Goal: Task Accomplishment & Management: Manage account settings

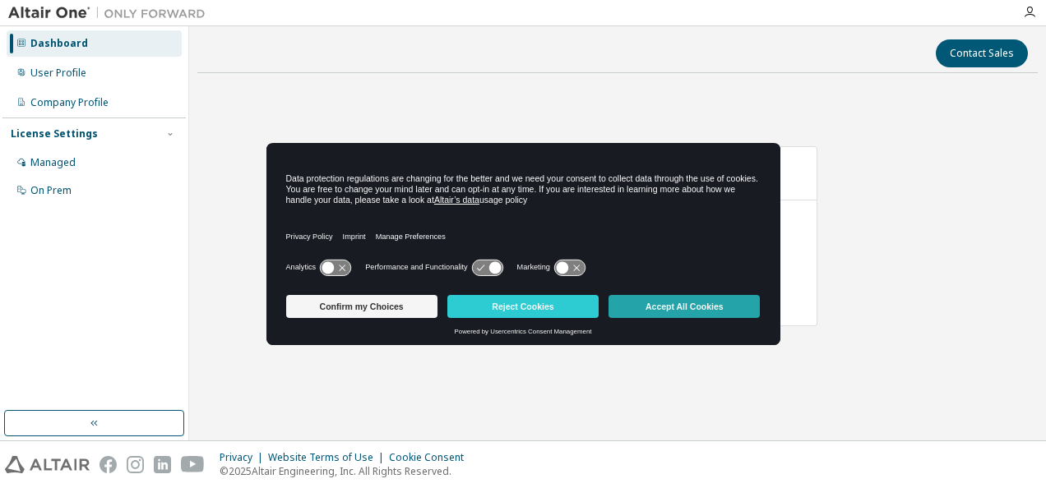
click at [663, 304] on button "Accept All Cookies" at bounding box center [684, 306] width 151 height 23
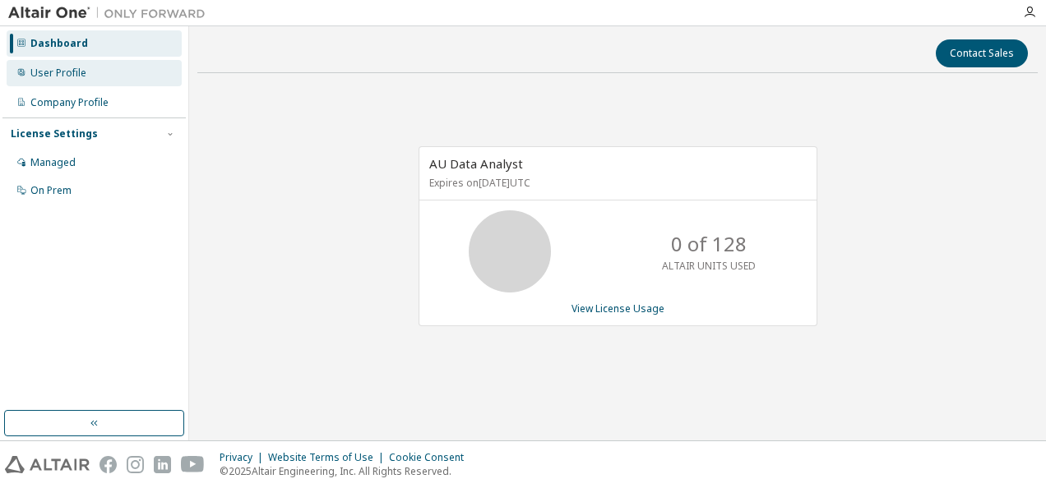
click at [42, 84] on div "User Profile" at bounding box center [94, 73] width 175 height 26
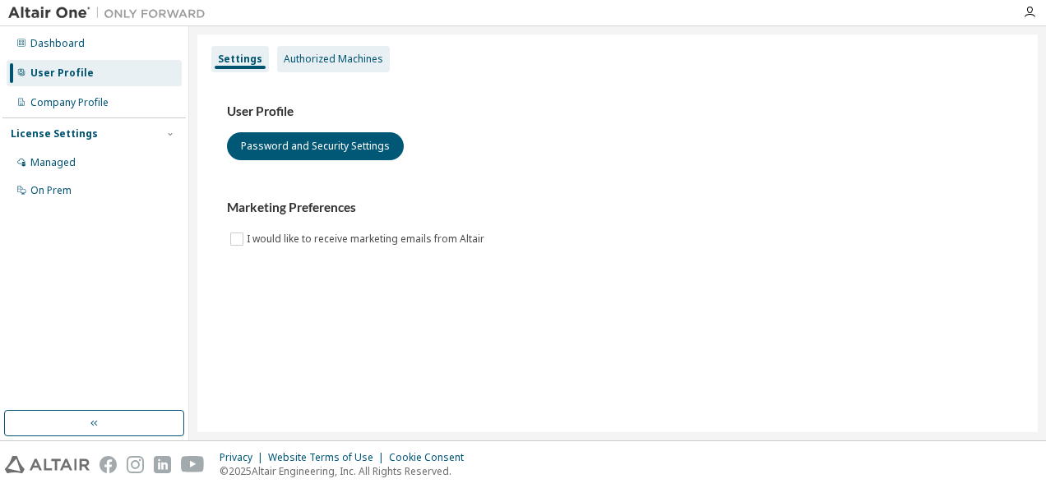
click at [316, 59] on div "Authorized Machines" at bounding box center [334, 59] width 100 height 13
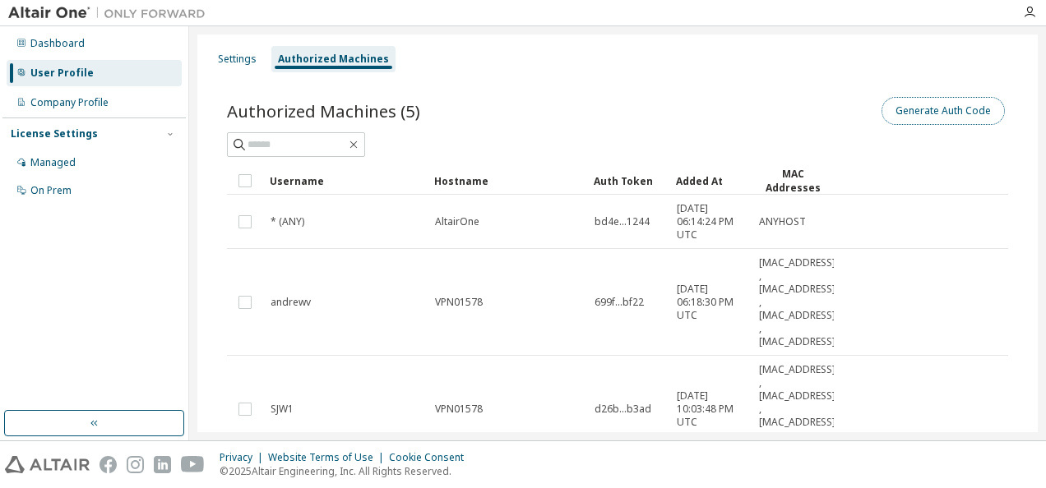
click at [899, 110] on button "Generate Auth Code" at bounding box center [943, 111] width 123 height 28
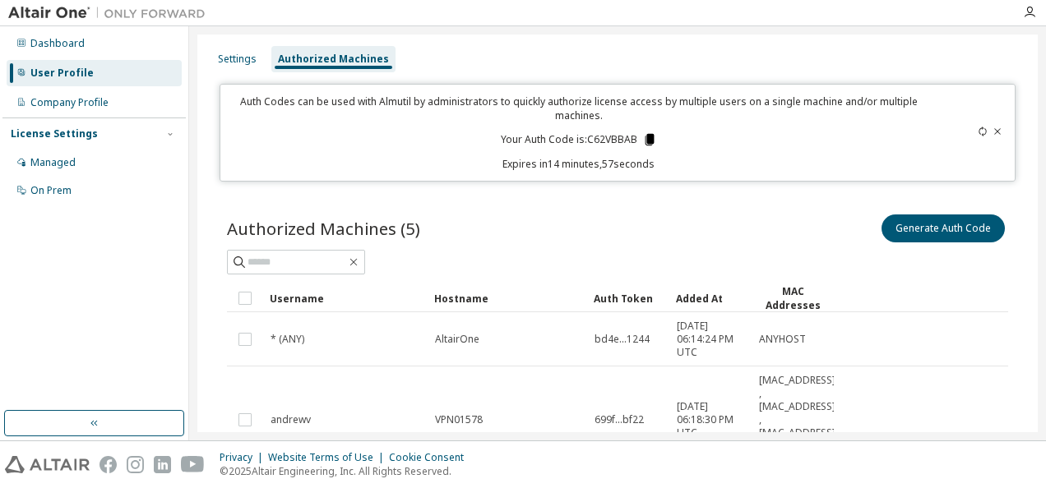
click at [646, 146] on icon at bounding box center [649, 139] width 15 height 15
click at [645, 138] on icon at bounding box center [649, 140] width 9 height 12
click at [651, 143] on icon at bounding box center [649, 139] width 15 height 15
click at [642, 138] on icon at bounding box center [649, 139] width 15 height 15
